Goal: Navigation & Orientation: Understand site structure

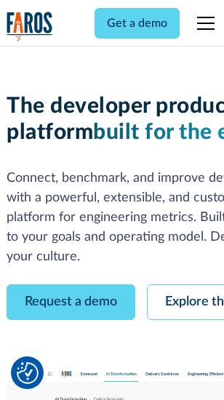
scroll to position [82, 0]
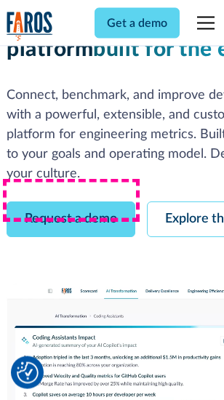
click at [71, 202] on link "Request a demo" at bounding box center [71, 220] width 129 height 36
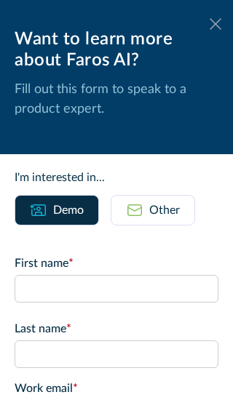
click at [210, 24] on icon at bounding box center [216, 23] width 12 height 11
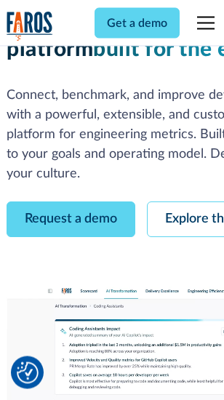
click at [190, 202] on link "Explore the platform" at bounding box center [224, 220] width 155 height 36
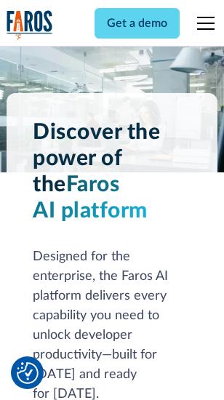
scroll to position [11090, 0]
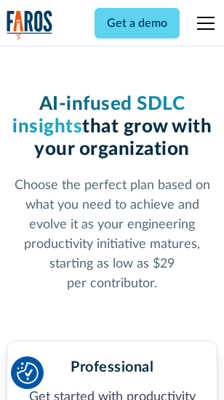
scroll to position [2308, 0]
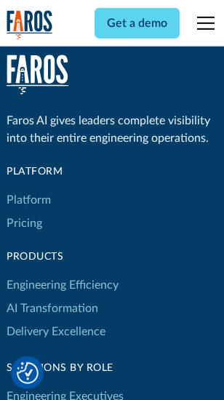
click at [28, 200] on link "Platform" at bounding box center [29, 200] width 44 height 23
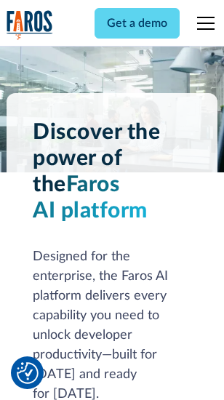
scroll to position [11557, 0]
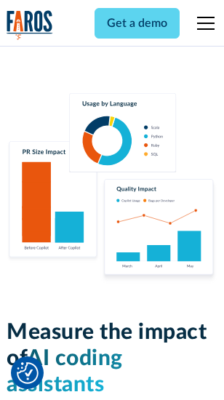
scroll to position [9088, 0]
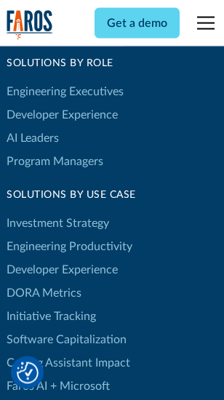
click at [44, 282] on link "DORA Metrics" at bounding box center [44, 293] width 75 height 23
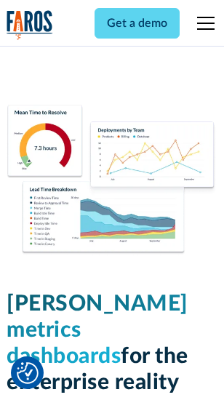
scroll to position [6445, 0]
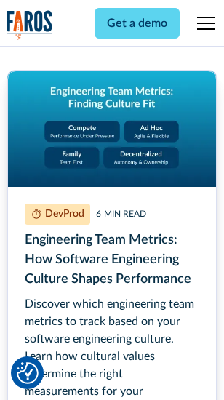
scroll to position [6625, 0]
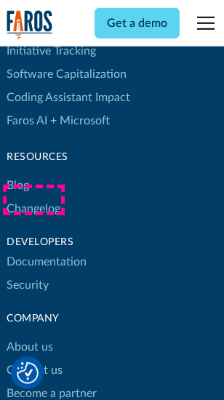
click at [33, 200] on link "Changelog" at bounding box center [34, 208] width 54 height 23
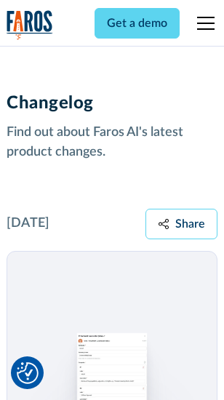
scroll to position [17852, 0]
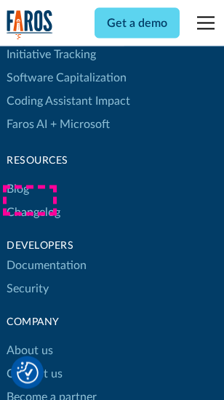
click at [29, 340] on link "About us" at bounding box center [30, 351] width 47 height 23
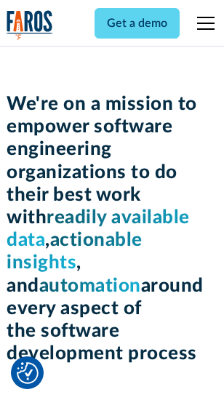
scroll to position [5035, 0]
